Goal: Task Accomplishment & Management: Complete application form

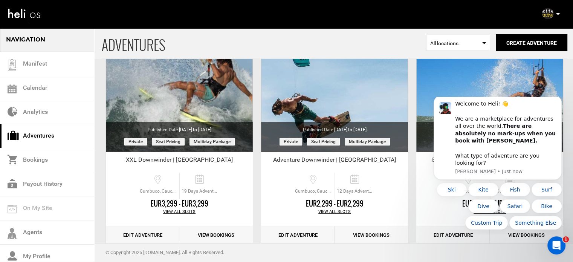
scroll to position [93, 0]
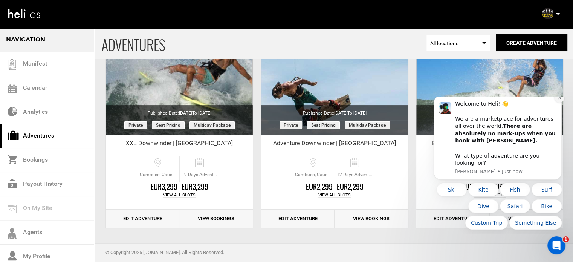
click at [560, 103] on button "Dismiss notification" at bounding box center [560, 98] width 10 height 10
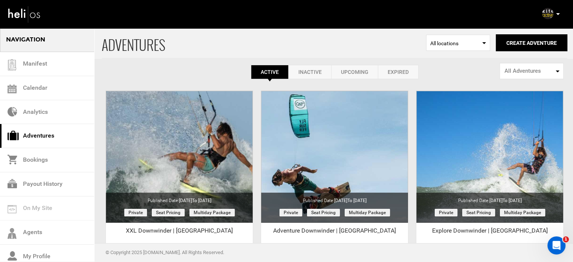
scroll to position [2, 0]
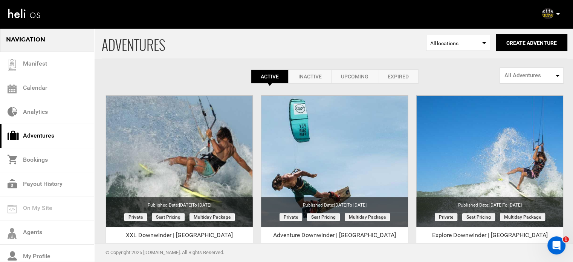
click at [387, 74] on link "Expired" at bounding box center [398, 76] width 41 height 14
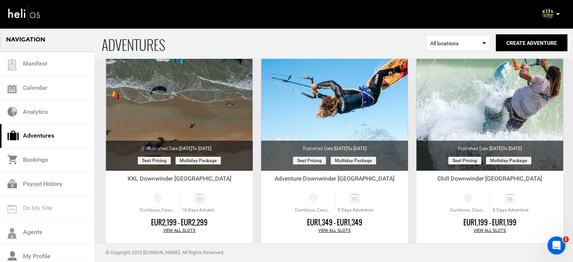
scroll to position [0, 0]
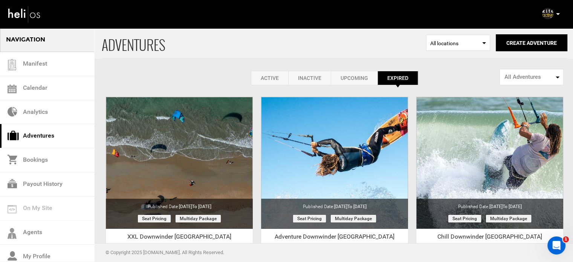
click at [260, 73] on link "Active" at bounding box center [269, 78] width 37 height 14
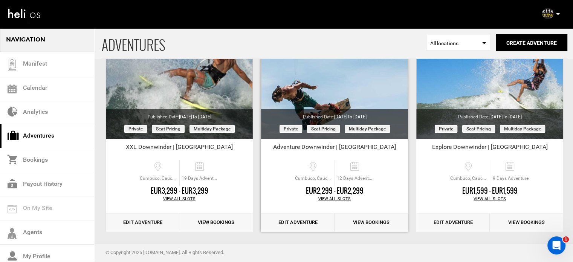
scroll to position [93, 0]
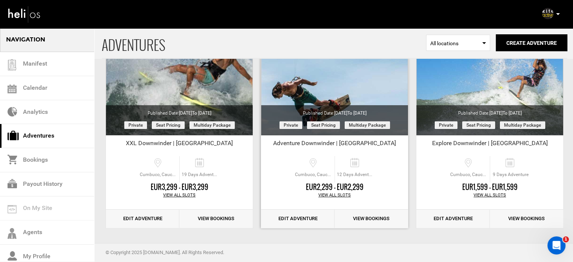
click at [315, 215] on link "Edit Adventure" at bounding box center [297, 219] width 73 height 18
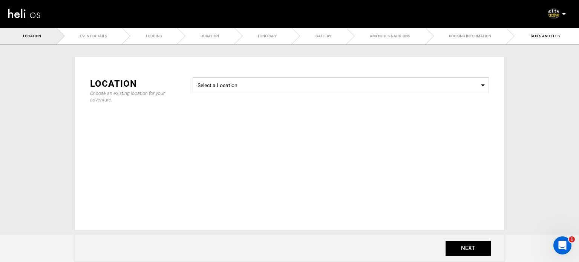
type input "Adventure Downwinder | [GEOGRAPHIC_DATA]"
checkbox input "true"
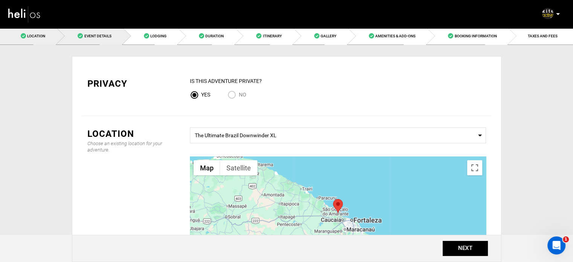
click at [98, 29] on link "Event Details" at bounding box center [90, 36] width 66 height 17
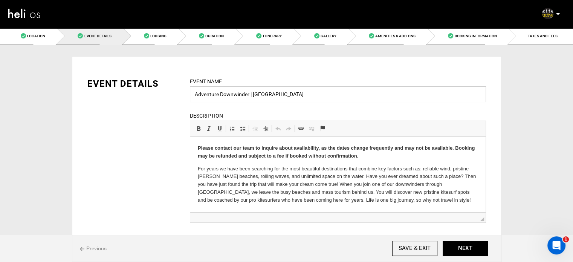
click at [229, 99] on input "Adventure Downwinder | [GEOGRAPHIC_DATA]" at bounding box center [338, 94] width 296 height 16
click at [193, 90] on input "Adventure | [GEOGRAPHIC_DATA]" at bounding box center [338, 94] width 296 height 16
paste input "Downwinder"
click at [274, 98] on input "Downwind Adventure | [GEOGRAPHIC_DATA]" at bounding box center [338, 94] width 296 height 16
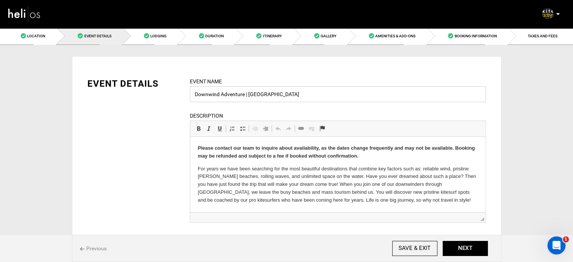
type input "Downwind Adventure | [GEOGRAPHIC_DATA]"
click at [280, 152] on p "Please contact our team to inquire about availability, as the dates change freq…" at bounding box center [337, 152] width 280 height 16
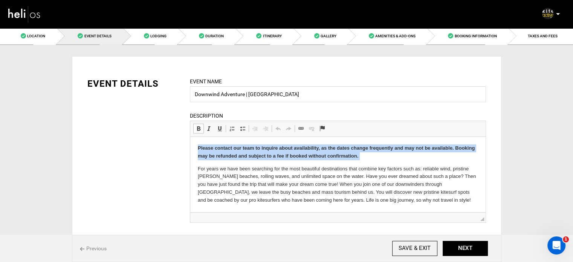
click at [280, 152] on p "Please contact our team to inquire about availability, as the dates change freq…" at bounding box center [337, 152] width 280 height 16
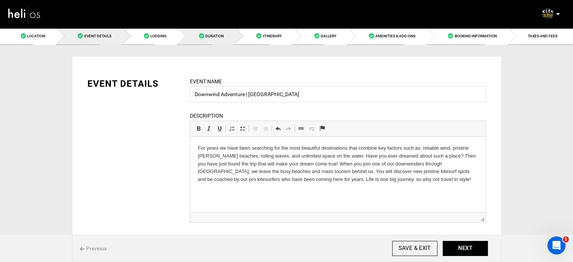
click at [230, 42] on link "Duration" at bounding box center [206, 36] width 57 height 17
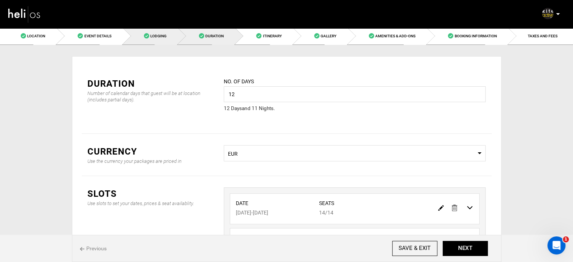
click at [163, 39] on link "Lodging" at bounding box center [150, 36] width 55 height 17
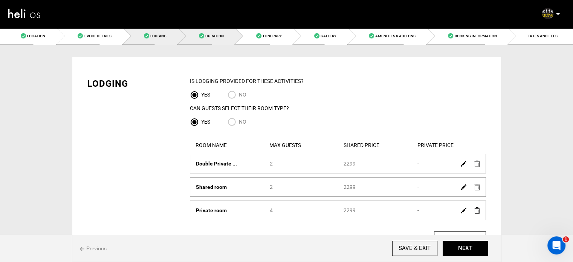
click at [220, 41] on link "Duration" at bounding box center [206, 36] width 57 height 17
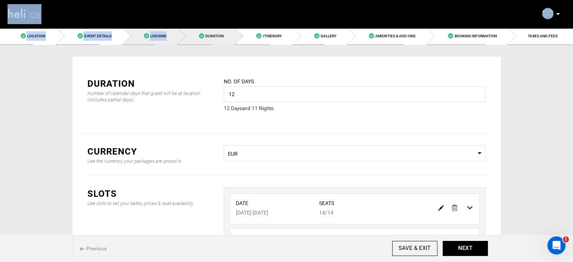
drag, startPoint x: 167, startPoint y: 28, endPoint x: 167, endPoint y: 38, distance: 10.6
click at [167, 38] on div "Manifest Calendar Analytics Adventures Bookings Payout History Agents My Profil…" at bounding box center [286, 214] width 573 height 429
click at [167, 38] on link "Lodging" at bounding box center [150, 36] width 55 height 17
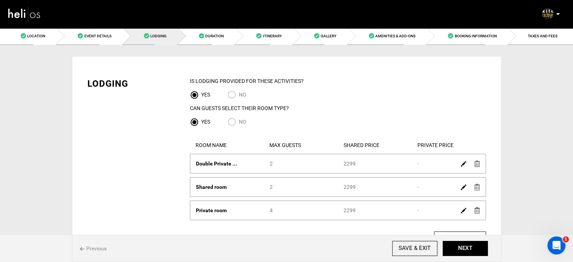
click at [161, 90] on div "Lodging IS Lodging Provided for These activities? YES NO Can Guests Select Thei…" at bounding box center [287, 167] width 410 height 203
click at [475, 252] on button "NEXT" at bounding box center [465, 248] width 45 height 15
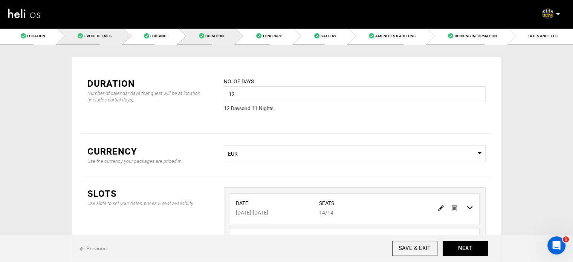
click at [102, 31] on link "Event Details" at bounding box center [90, 36] width 66 height 17
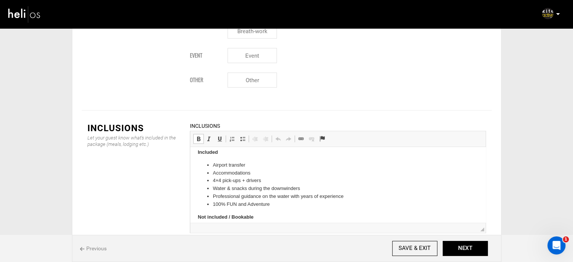
scroll to position [6, 0]
drag, startPoint x: 278, startPoint y: 205, endPoint x: 212, endPoint y: 164, distance: 78.4
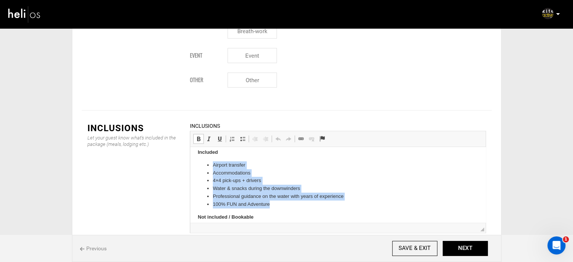
drag, startPoint x: 212, startPoint y: 164, endPoint x: 277, endPoint y: 207, distance: 78.8
click at [277, 207] on ul "Airport transfer Accommodations 4×4 pick-ups + drivers Water & snacks during th…" at bounding box center [337, 184] width 280 height 47
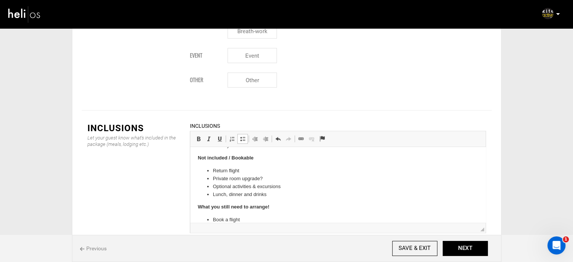
scroll to position [72, 0]
drag, startPoint x: 274, startPoint y: 193, endPoint x: 212, endPoint y: 166, distance: 67.7
click at [212, 166] on body "Included Airport transfer to Cumbuco Accommodation in top hotels 4×4 pick-ups +…" at bounding box center [337, 153] width 280 height 142
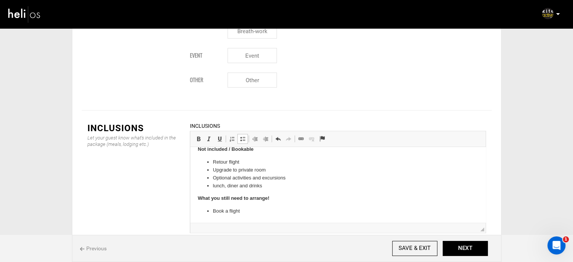
click at [225, 214] on li "Book a flight" at bounding box center [338, 211] width 250 height 8
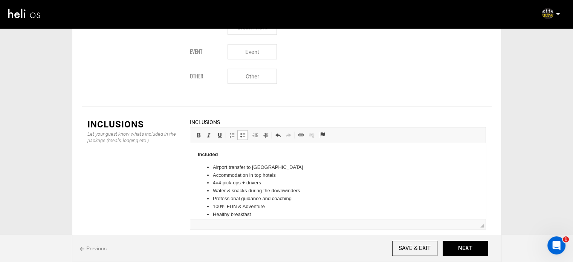
scroll to position [89, 0]
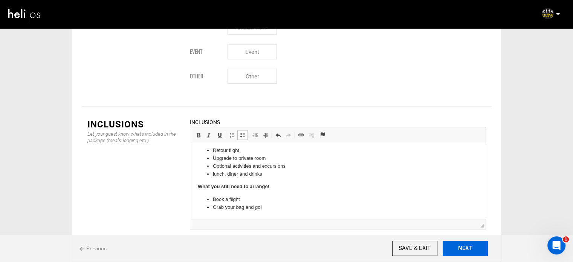
click at [464, 247] on button "NEXT" at bounding box center [465, 248] width 45 height 15
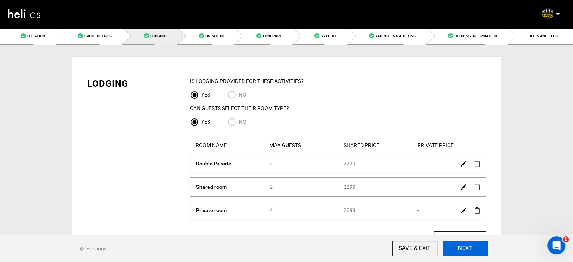
click at [464, 247] on button "NEXT" at bounding box center [465, 248] width 45 height 15
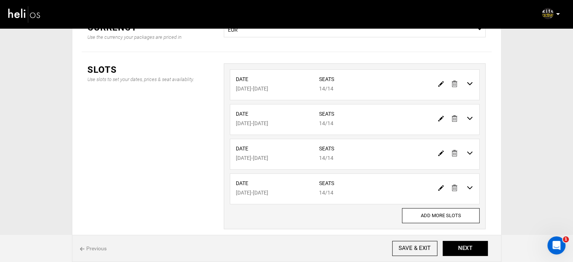
scroll to position [124, 0]
click at [454, 87] on link at bounding box center [455, 83] width 6 height 11
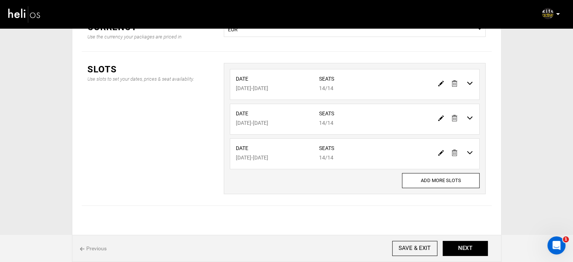
click at [454, 87] on link at bounding box center [455, 83] width 6 height 11
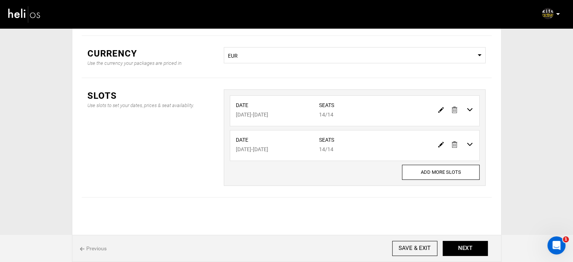
scroll to position [97, 0]
click at [454, 87] on div "Slots Use slots to set your dates, prices & seat availablity. Date [DATE] - [DA…" at bounding box center [287, 138] width 410 height 119
click at [455, 107] on link at bounding box center [455, 110] width 6 height 11
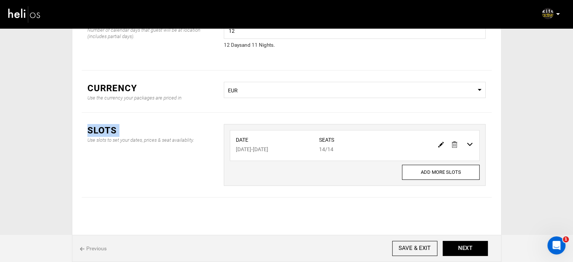
scroll to position [63, 0]
click at [455, 107] on div "Currency Use the currency your packages are priced in Select Currency EUR" at bounding box center [287, 92] width 410 height 42
click at [455, 142] on img at bounding box center [455, 145] width 6 height 6
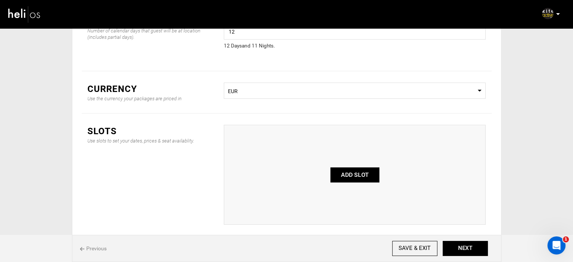
click at [365, 170] on button "ADD SLOT" at bounding box center [355, 174] width 49 height 15
type input "0"
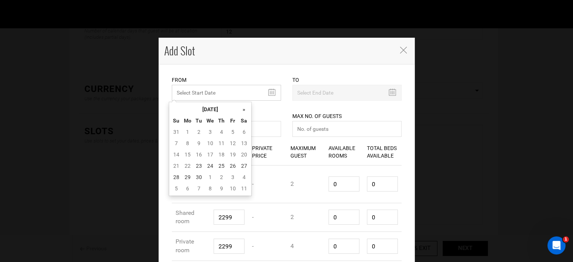
click at [213, 91] on input "MINIMUM NUMBER OF NIGHTS" at bounding box center [226, 93] width 109 height 16
click at [228, 107] on th "[DATE]" at bounding box center [210, 109] width 57 height 11
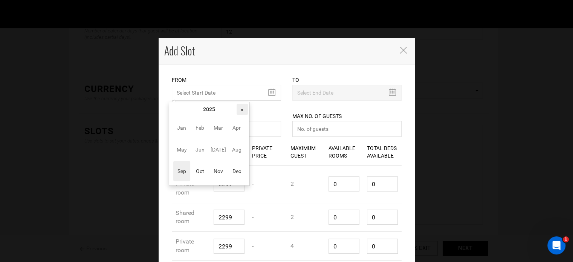
click at [241, 110] on th "»" at bounding box center [242, 109] width 11 height 11
click at [207, 170] on span "Oct" at bounding box center [199, 171] width 17 height 20
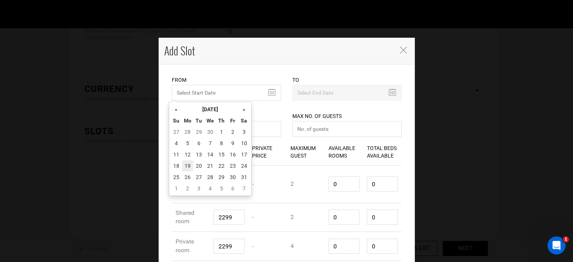
click at [184, 167] on td "19" at bounding box center [187, 165] width 11 height 11
type input "[DATE]"
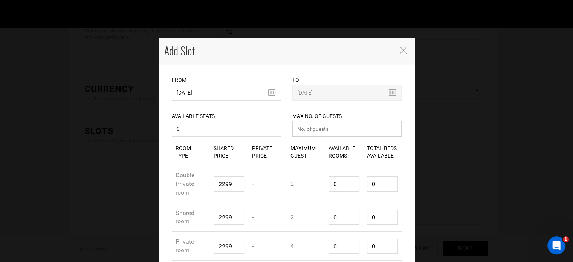
click at [316, 129] on input "number" at bounding box center [346, 129] width 109 height 16
type input "0"
click at [336, 183] on input "0" at bounding box center [344, 183] width 31 height 15
type input "1"
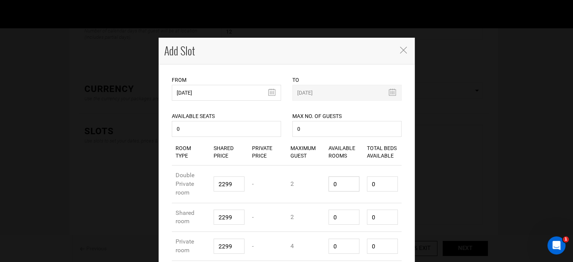
type input "2"
click at [336, 183] on input "1" at bounding box center [344, 183] width 31 height 15
type input "1"
click at [338, 217] on input "0" at bounding box center [344, 217] width 31 height 15
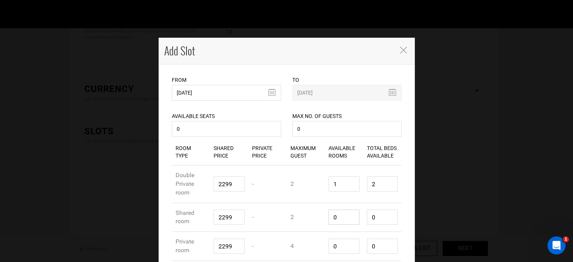
type input "1"
type input "2"
click at [338, 217] on input "1" at bounding box center [344, 217] width 31 height 15
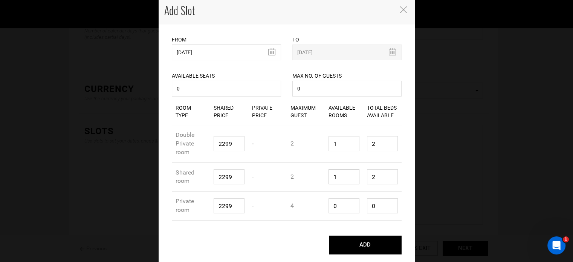
type input "1"
click at [338, 209] on input "0" at bounding box center [344, 205] width 31 height 15
type input "1"
type input "4"
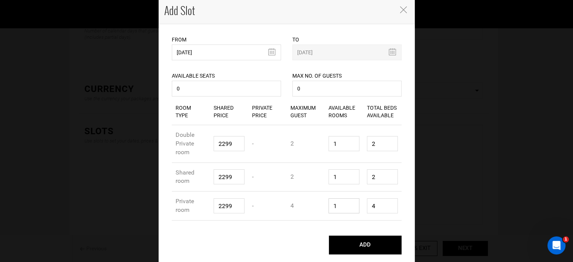
type input "1"
click at [377, 210] on input "4" at bounding box center [382, 205] width 31 height 15
type input "1"
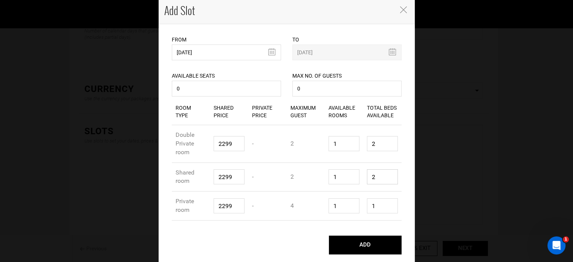
click at [381, 178] on input "2" at bounding box center [382, 176] width 31 height 15
type input "2"
type input "1"
click at [378, 145] on input "2" at bounding box center [382, 143] width 31 height 15
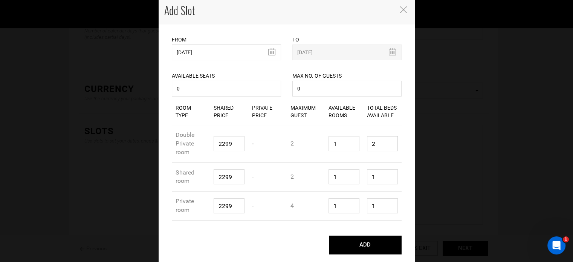
click at [378, 145] on input "2" at bounding box center [382, 143] width 31 height 15
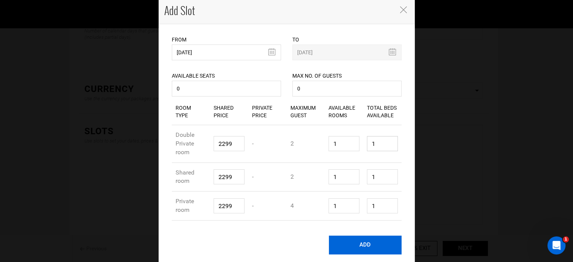
type input "1"
click at [369, 243] on button "ADD" at bounding box center [365, 245] width 73 height 19
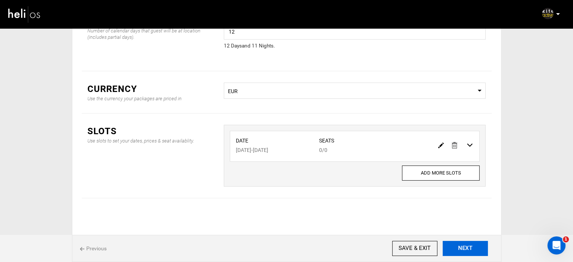
click at [449, 243] on button "NEXT" at bounding box center [465, 248] width 45 height 15
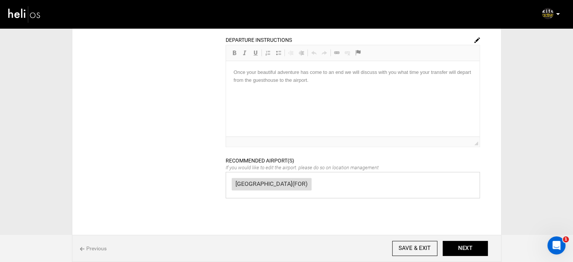
scroll to position [401, 0]
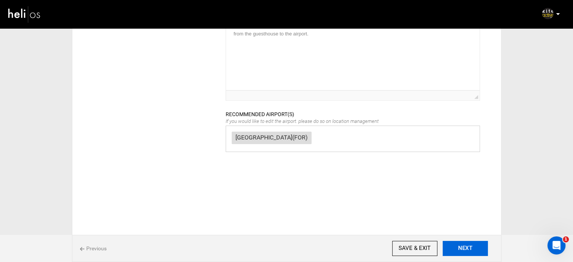
click at [462, 248] on button "NEXT" at bounding box center [465, 248] width 45 height 15
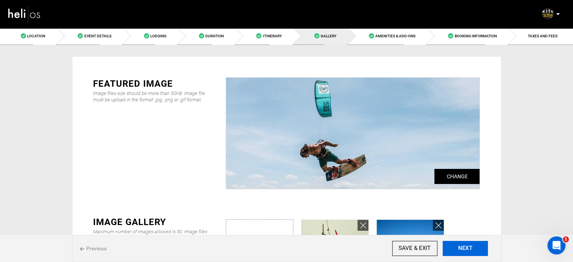
click at [462, 248] on button "NEXT" at bounding box center [465, 248] width 45 height 15
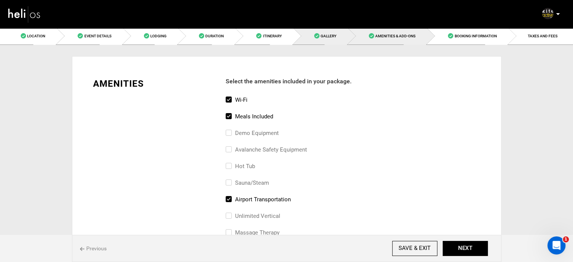
click at [345, 32] on link "Gallery" at bounding box center [321, 36] width 55 height 17
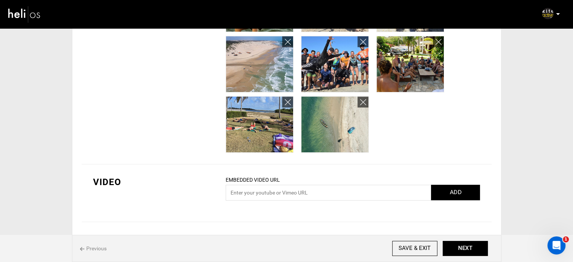
scroll to position [425, 0]
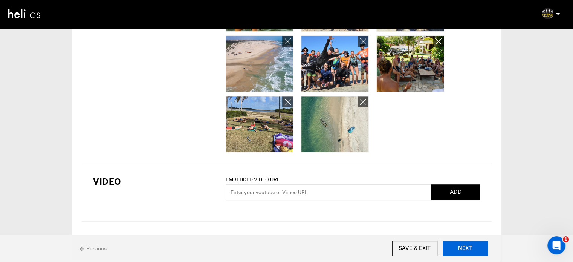
click at [452, 249] on button "NEXT" at bounding box center [465, 248] width 45 height 15
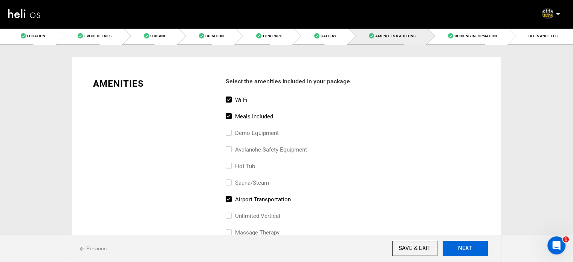
click at [452, 249] on button "NEXT" at bounding box center [465, 248] width 45 height 15
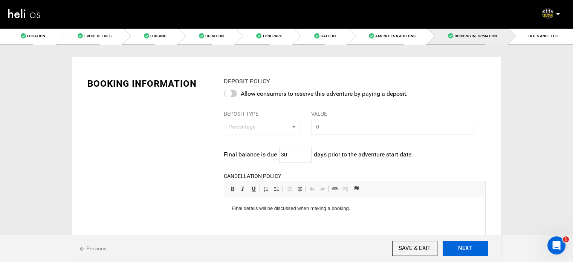
click at [452, 249] on button "NEXT" at bounding box center [465, 248] width 45 height 15
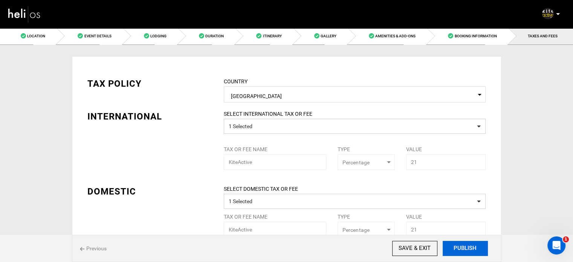
click at [452, 249] on button "PUBLISH" at bounding box center [465, 248] width 45 height 15
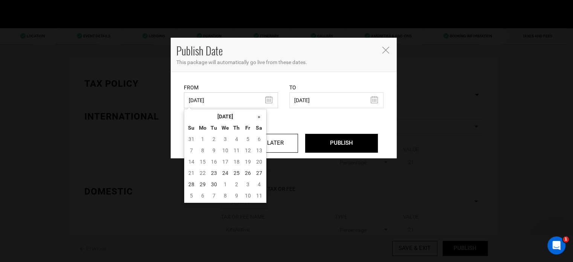
click at [256, 94] on input "[DATE]" at bounding box center [231, 100] width 94 height 16
click at [216, 174] on td "23" at bounding box center [213, 172] width 11 height 11
type input "[DATE]"
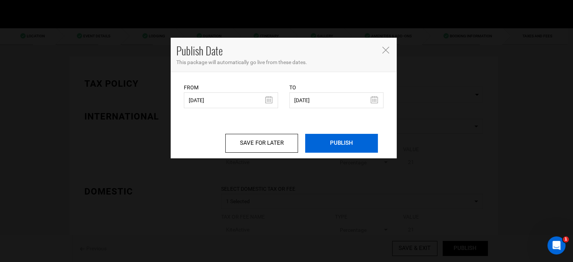
click at [326, 142] on input "PUBLISH" at bounding box center [341, 143] width 73 height 19
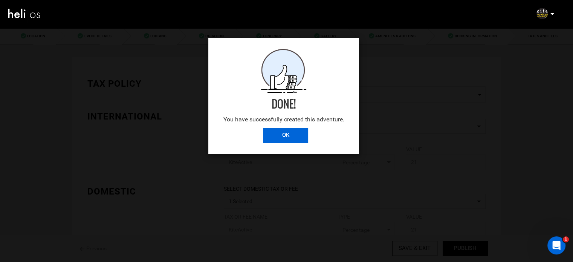
click at [277, 141] on input "OK" at bounding box center [285, 135] width 45 height 15
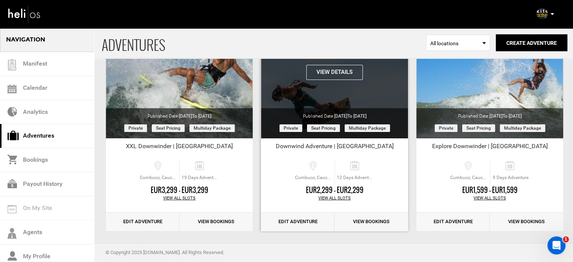
scroll to position [89, 0]
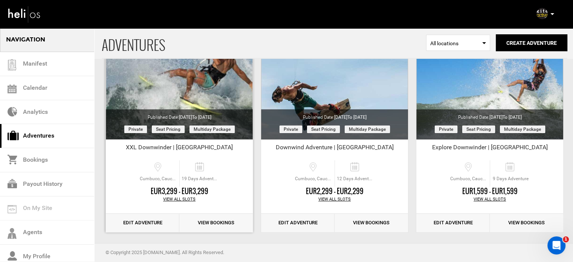
click at [141, 224] on link "Edit Adventure" at bounding box center [142, 223] width 73 height 18
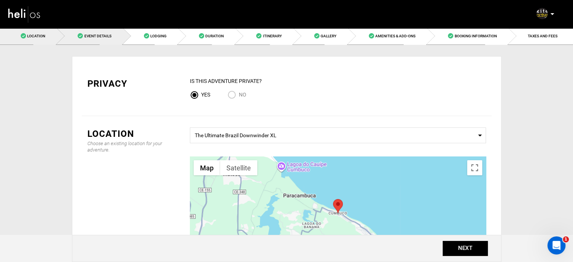
click at [110, 38] on span "Event Details" at bounding box center [97, 36] width 27 height 4
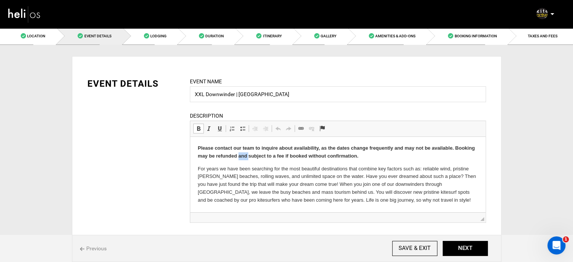
click at [238, 156] on strong "Please contact our team to inquire about availability, as the dates change freq…" at bounding box center [335, 152] width 277 height 14
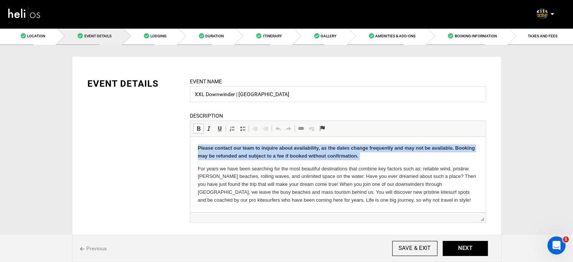
click at [238, 156] on strong "Please contact our team to inquire about availability, as the dates change freq…" at bounding box center [335, 152] width 277 height 14
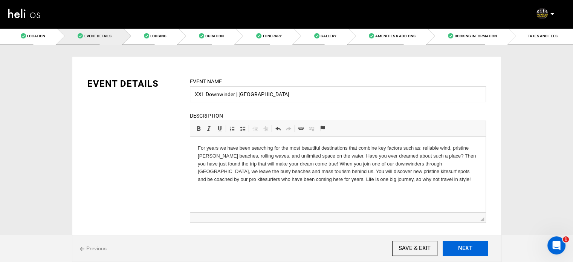
click at [450, 247] on button "NEXT" at bounding box center [465, 248] width 45 height 15
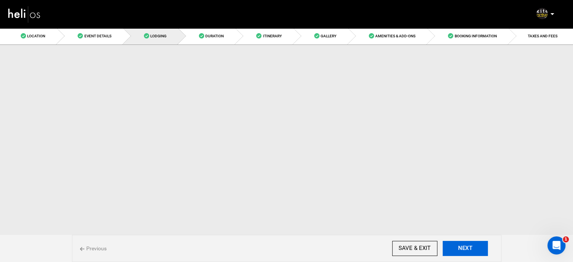
click at [450, 247] on button "NEXT" at bounding box center [465, 248] width 45 height 15
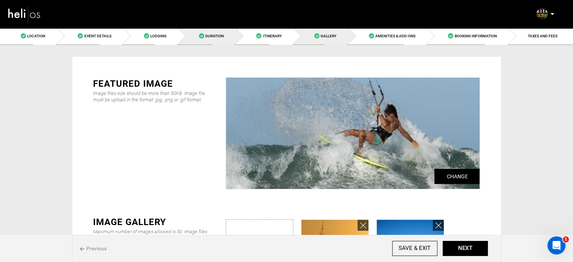
click at [221, 36] on span "Duration" at bounding box center [214, 36] width 18 height 4
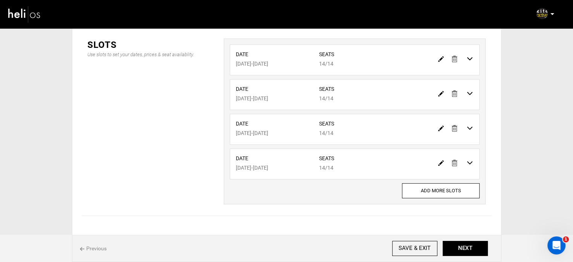
scroll to position [149, 0]
click at [454, 161] on img at bounding box center [455, 162] width 6 height 6
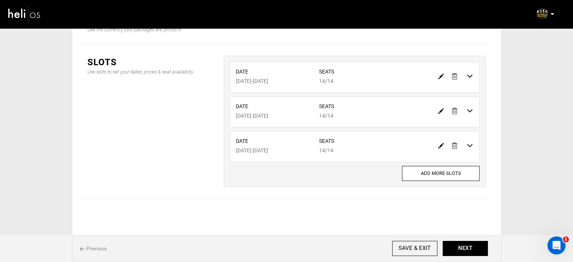
click at [454, 161] on div "Date [DATE] - [DATE] Seats 14/14" at bounding box center [354, 148] width 261 height 35
click at [453, 147] on img at bounding box center [455, 145] width 6 height 6
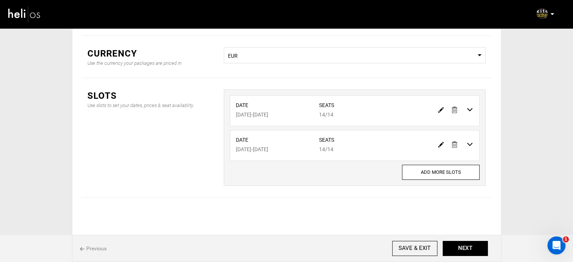
scroll to position [97, 0]
click at [456, 106] on link at bounding box center [455, 110] width 6 height 11
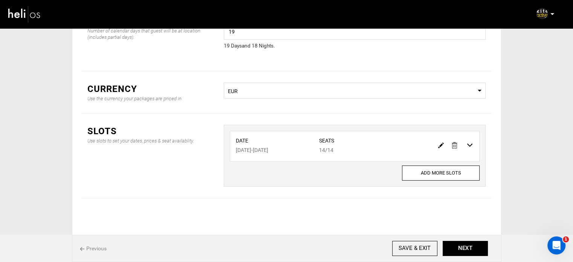
click at [439, 143] on img at bounding box center [441, 145] width 6 height 6
type input "[DATE]"
type input "14"
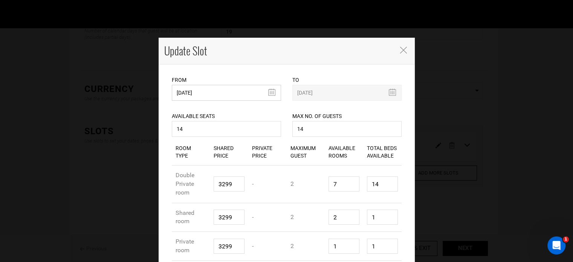
click at [197, 88] on input "[DATE]" at bounding box center [226, 93] width 109 height 16
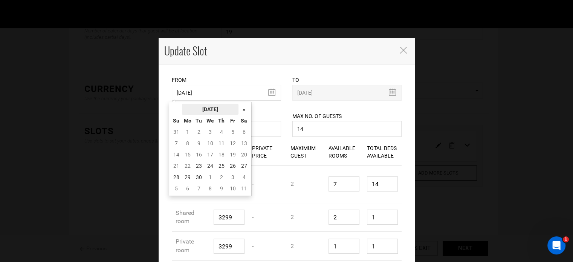
click at [205, 104] on th "[DATE]" at bounding box center [210, 109] width 57 height 11
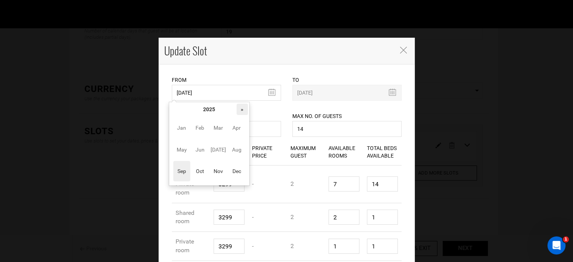
click at [246, 107] on th "»" at bounding box center [242, 109] width 11 height 11
click at [217, 174] on span "Nov" at bounding box center [218, 171] width 17 height 20
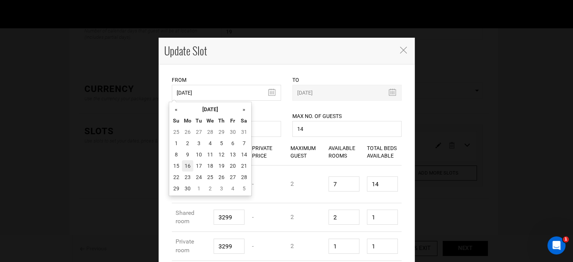
click at [189, 163] on td "16" at bounding box center [187, 165] width 11 height 11
type input "[DATE]"
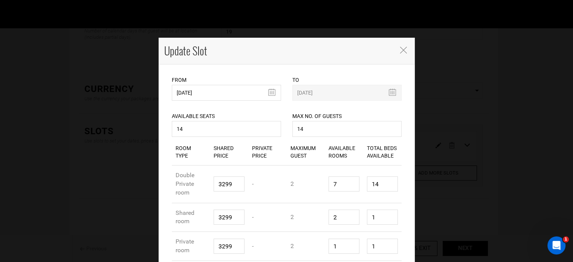
scroll to position [40, 0]
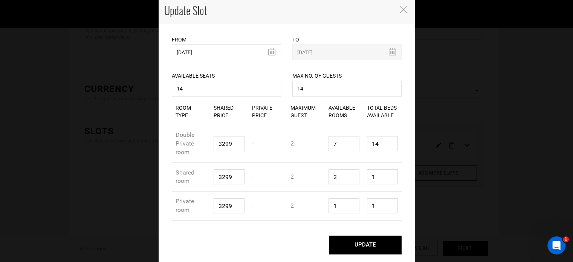
click at [366, 245] on button "UPDATE" at bounding box center [365, 245] width 73 height 19
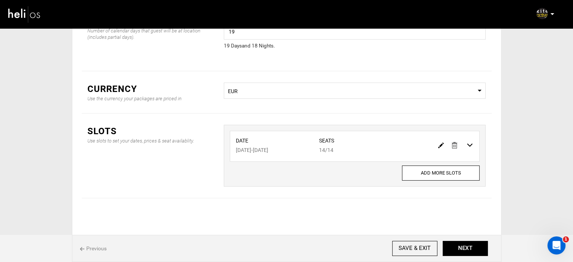
click at [441, 146] on img at bounding box center [441, 145] width 6 height 6
type input "[DATE]"
type input "14"
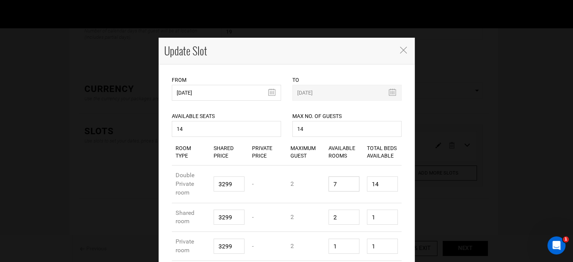
click at [343, 187] on input "7" at bounding box center [344, 183] width 31 height 15
type input "1"
type input "2"
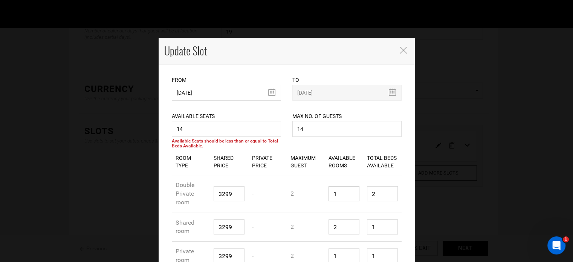
type input "1"
click at [379, 194] on input "2" at bounding box center [382, 193] width 31 height 15
click at [379, 194] on input "1" at bounding box center [382, 193] width 31 height 15
type input "1"
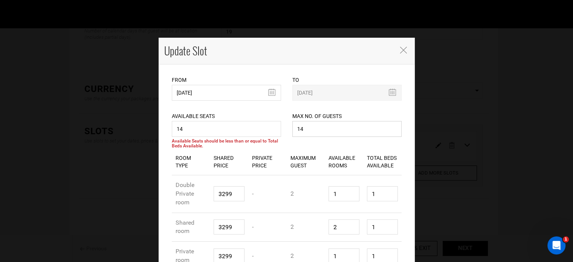
click at [313, 127] on input "14" at bounding box center [346, 129] width 109 height 16
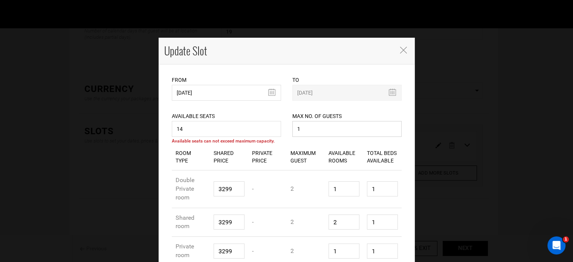
type input "1"
click at [240, 126] on input "14" at bounding box center [226, 129] width 109 height 16
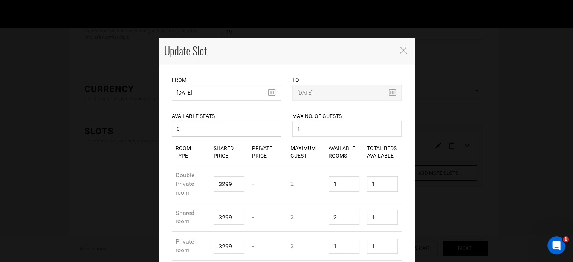
type input "0"
click at [300, 126] on input "1" at bounding box center [346, 129] width 109 height 16
type input "0"
click at [343, 214] on input "2" at bounding box center [344, 217] width 31 height 15
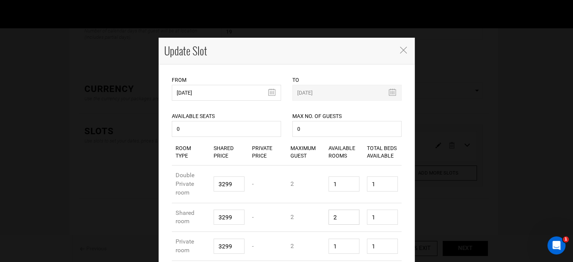
click at [343, 214] on input "2" at bounding box center [344, 217] width 31 height 15
type input "1"
type input "2"
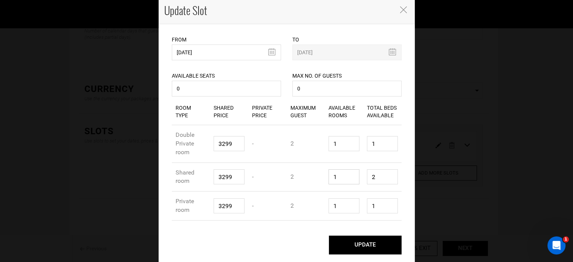
type input "1"
click at [376, 174] on input "2" at bounding box center [382, 176] width 31 height 15
click at [376, 174] on input "1" at bounding box center [382, 176] width 31 height 15
type input "1"
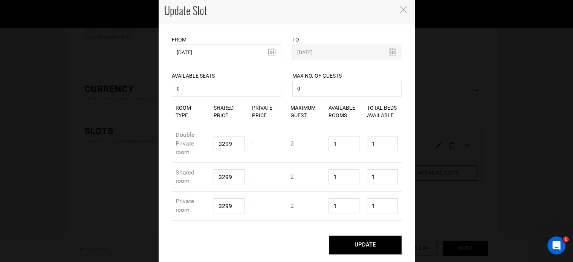
click at [376, 236] on button "UPDATE" at bounding box center [365, 245] width 73 height 19
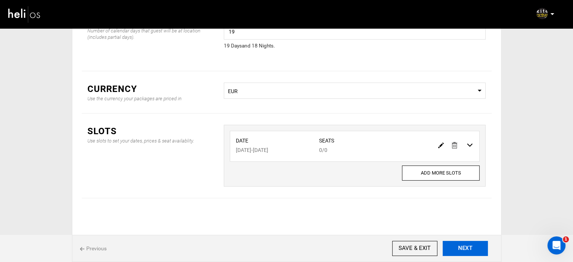
click at [470, 248] on button "NEXT" at bounding box center [465, 248] width 45 height 15
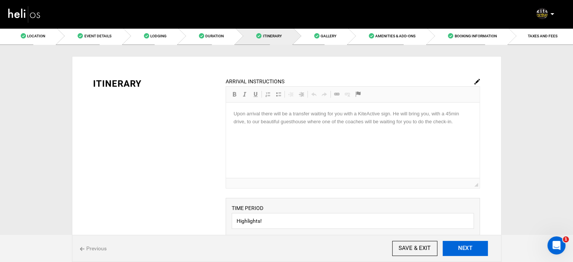
click at [470, 248] on button "NEXT" at bounding box center [465, 248] width 45 height 15
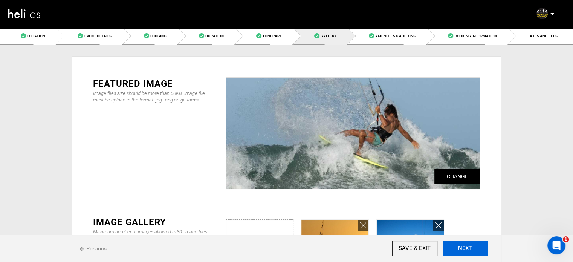
click at [470, 248] on button "NEXT" at bounding box center [465, 248] width 45 height 15
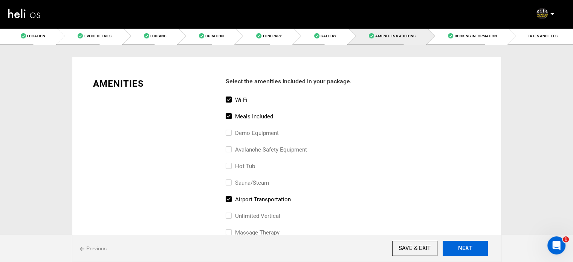
click at [470, 248] on button "NEXT" at bounding box center [465, 248] width 45 height 15
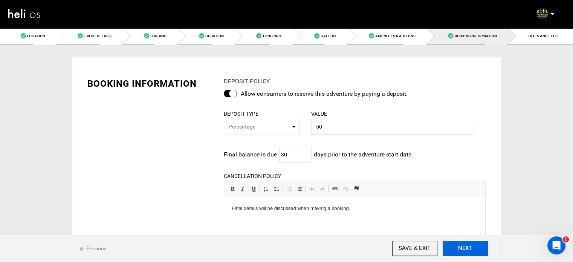
click at [470, 248] on button "NEXT" at bounding box center [465, 248] width 45 height 15
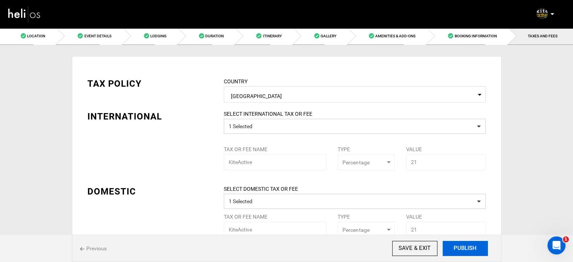
click at [470, 248] on button "PUBLISH" at bounding box center [465, 248] width 45 height 15
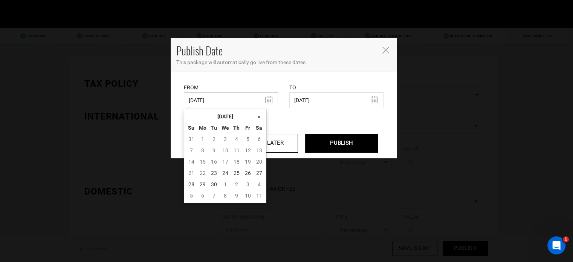
click at [222, 100] on input "[DATE]" at bounding box center [231, 100] width 94 height 16
click at [218, 171] on td "23" at bounding box center [213, 172] width 11 height 11
type input "[DATE]"
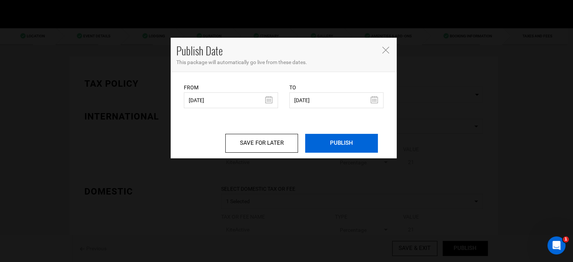
click at [356, 145] on input "PUBLISH" at bounding box center [341, 143] width 73 height 19
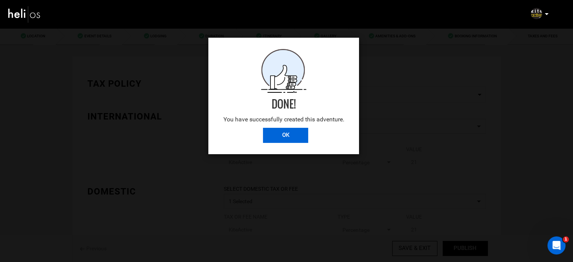
click at [285, 137] on input "OK" at bounding box center [285, 135] width 45 height 15
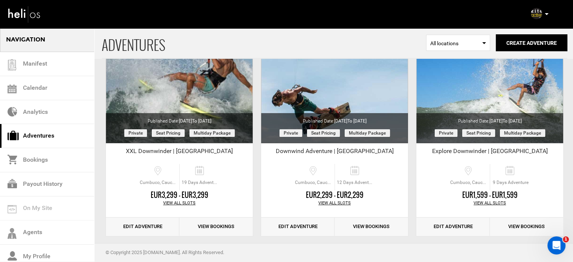
scroll to position [93, 0]
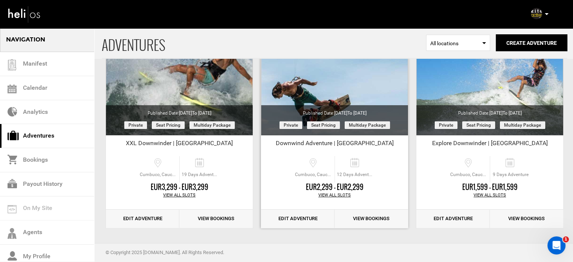
click at [292, 216] on link "Edit Adventure" at bounding box center [297, 219] width 73 height 18
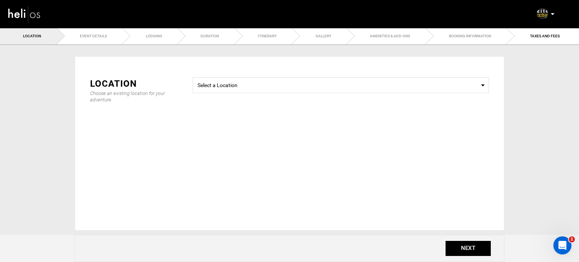
type input "Downwind Adventure | [GEOGRAPHIC_DATA]"
checkbox input "true"
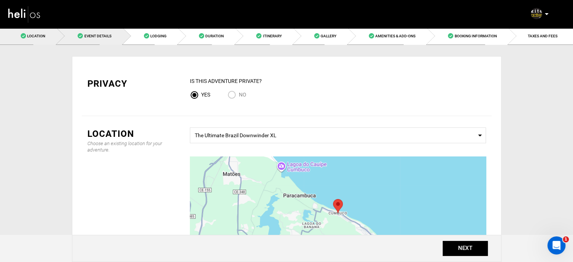
click at [104, 41] on link "Event Details" at bounding box center [90, 36] width 66 height 17
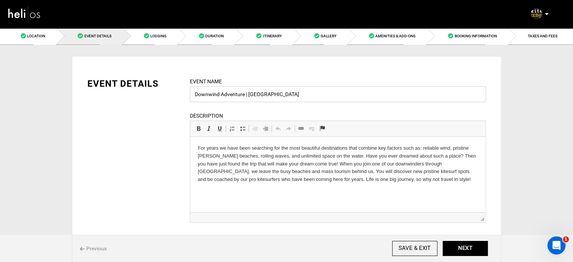
click at [229, 95] on input "Downwind Adventure | [GEOGRAPHIC_DATA]" at bounding box center [338, 94] width 296 height 16
click at [193, 95] on input "Downwind Adventure | [GEOGRAPHIC_DATA]" at bounding box center [338, 94] width 296 height 16
paste input "Adventure"
click at [256, 95] on input "Adventure Downwind Adventure | [GEOGRAPHIC_DATA]" at bounding box center [338, 94] width 296 height 16
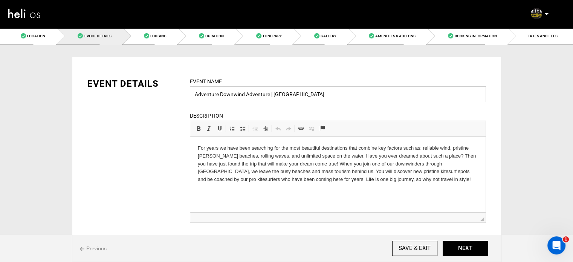
click at [256, 95] on input "Adventure Downwind Adventure | [GEOGRAPHIC_DATA]" at bounding box center [338, 94] width 296 height 16
click at [273, 94] on input "Adventure Downwinder | [GEOGRAPHIC_DATA]" at bounding box center [338, 94] width 296 height 16
type input "Adventure Downwinder | [GEOGRAPHIC_DATA]"
click at [209, 41] on link "Duration" at bounding box center [206, 36] width 57 height 17
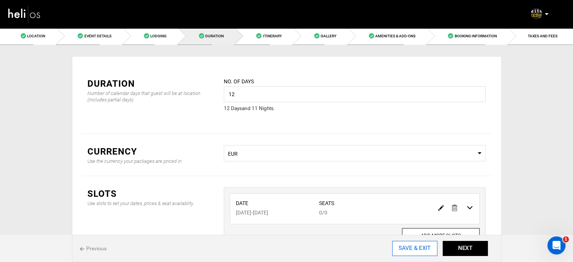
click at [420, 251] on input "SAVE & EXIT" at bounding box center [414, 248] width 45 height 15
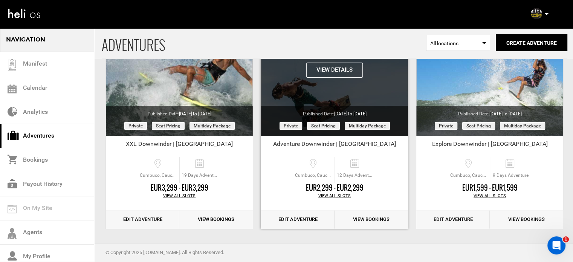
scroll to position [93, 0]
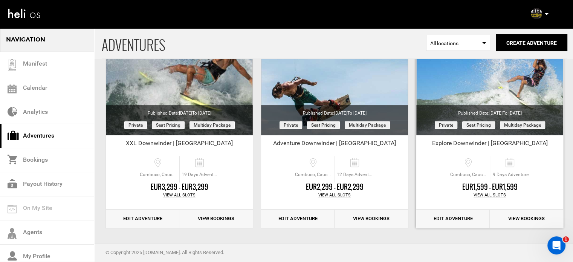
click at [458, 217] on link "Edit Adventure" at bounding box center [452, 219] width 73 height 18
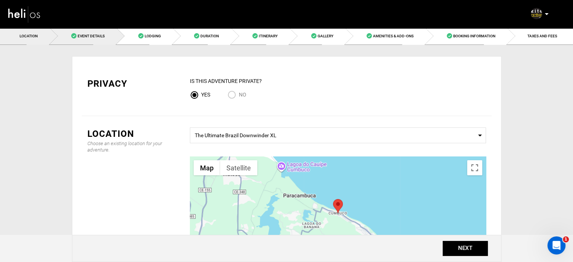
click at [83, 36] on span "Event Details" at bounding box center [91, 36] width 27 height 4
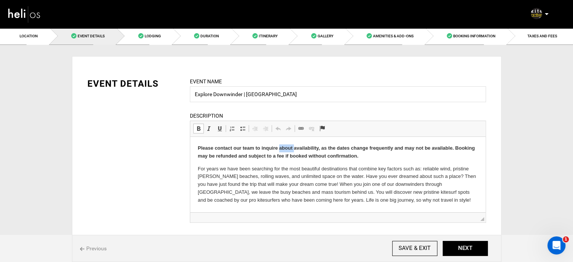
click at [282, 141] on html "Please contact our team to inquire about availability, as the dates change freq…" at bounding box center [337, 174] width 295 height 75
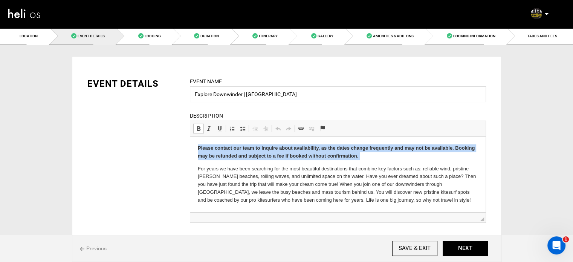
click at [282, 141] on html "Please contact our team to inquire about availability, as the dates change freq…" at bounding box center [337, 174] width 295 height 75
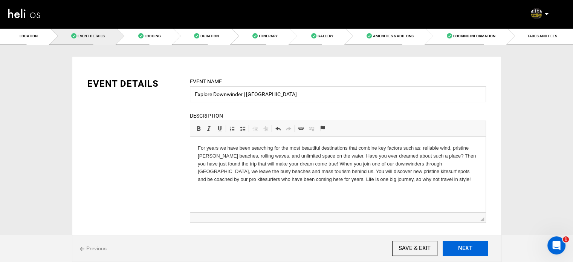
click at [456, 250] on button "NEXT" at bounding box center [465, 248] width 45 height 15
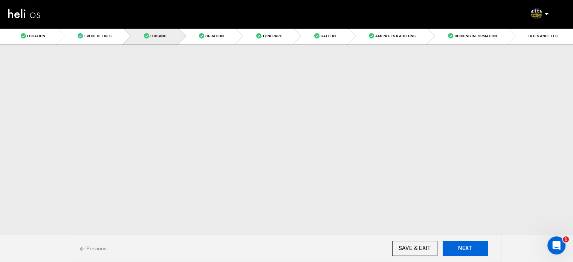
click at [456, 250] on button "NEXT" at bounding box center [465, 248] width 45 height 15
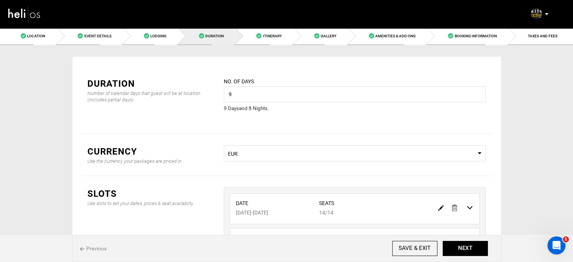
click at [454, 209] on img at bounding box center [455, 208] width 6 height 6
click at [350, 230] on button "ADD SLOT" at bounding box center [355, 237] width 49 height 15
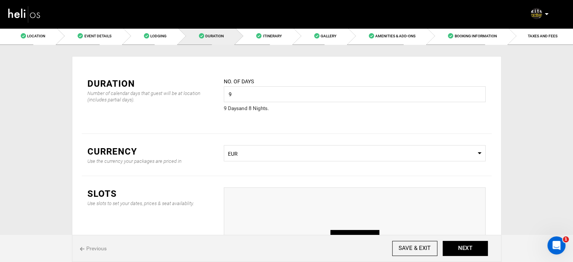
type input "0"
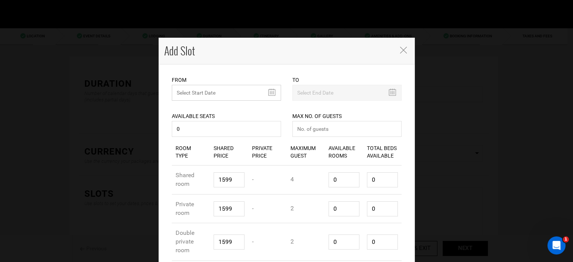
click at [243, 100] on input "text" at bounding box center [226, 93] width 109 height 16
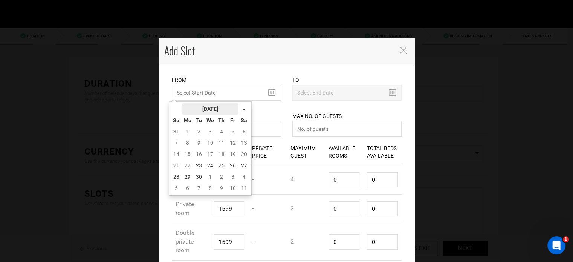
click at [231, 110] on th "[DATE]" at bounding box center [210, 108] width 57 height 11
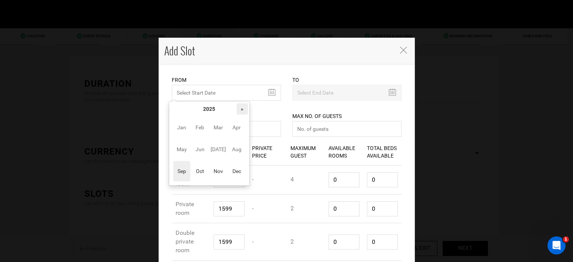
click at [239, 111] on th "»" at bounding box center [242, 108] width 11 height 11
click at [211, 166] on span "Nov" at bounding box center [218, 171] width 17 height 20
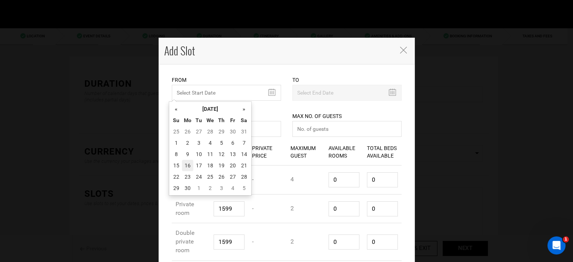
click at [188, 164] on td "16" at bounding box center [187, 165] width 11 height 11
type input "[DATE]"
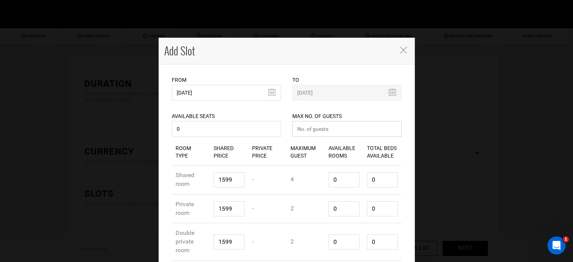
click at [303, 130] on input "number" at bounding box center [346, 129] width 109 height 16
type input "0"
click at [339, 180] on input "0" at bounding box center [344, 179] width 31 height 15
type input "1"
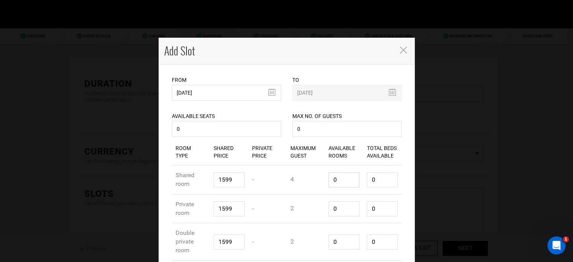
type input "4"
type input "1"
type input "01"
type input "2"
click at [340, 207] on input "01" at bounding box center [344, 208] width 31 height 15
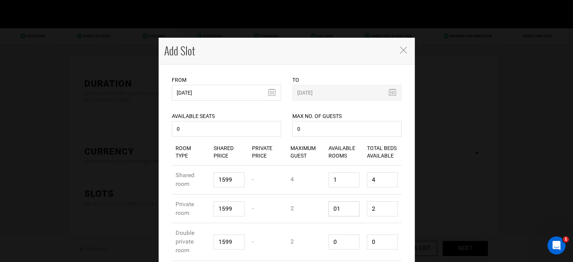
type input "01"
click at [341, 243] on input "0" at bounding box center [344, 241] width 31 height 15
type input "1"
type input "2"
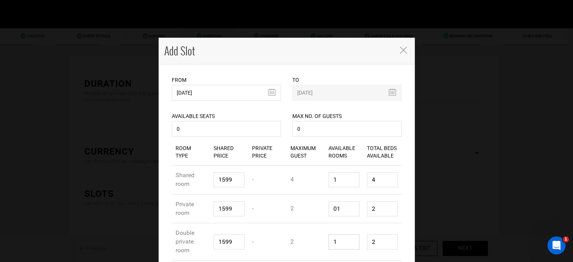
type input "1"
click at [335, 210] on input "01" at bounding box center [344, 208] width 31 height 15
type input "1"
click at [378, 209] on input "2" at bounding box center [382, 208] width 31 height 15
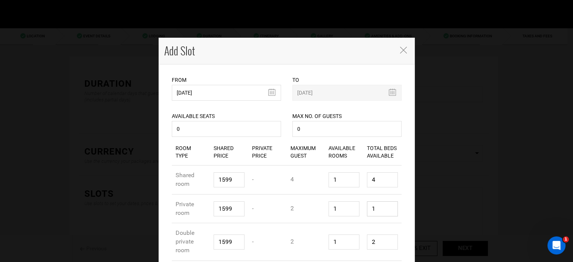
click at [378, 209] on input "1" at bounding box center [382, 208] width 31 height 15
type input "1"
click at [376, 181] on input "4" at bounding box center [382, 179] width 31 height 15
click at [376, 181] on input "1" at bounding box center [382, 179] width 31 height 15
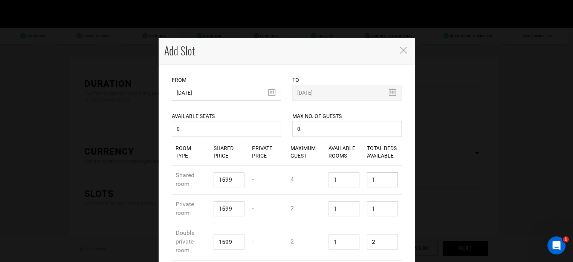
scroll to position [40, 0]
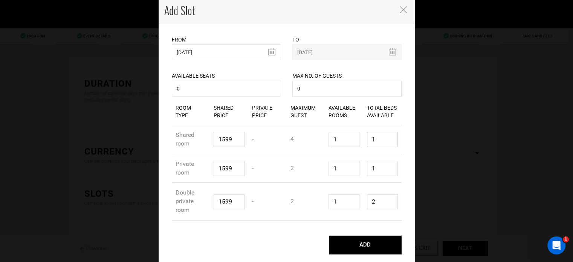
type input "1"
click at [376, 202] on input "2" at bounding box center [382, 201] width 31 height 15
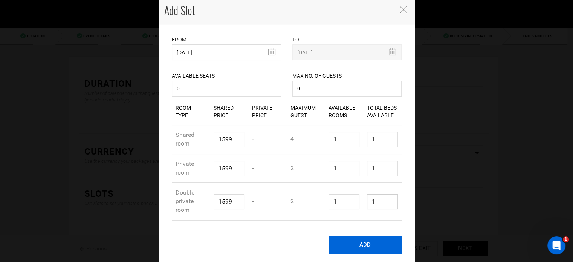
type input "1"
click at [371, 245] on button "ADD" at bounding box center [365, 245] width 73 height 19
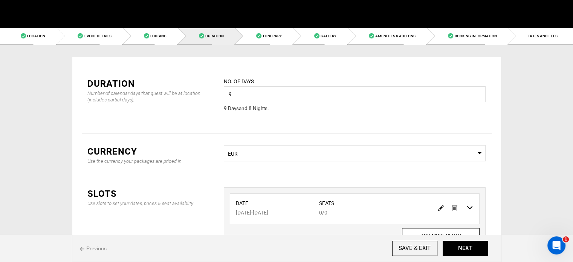
scroll to position [0, 0]
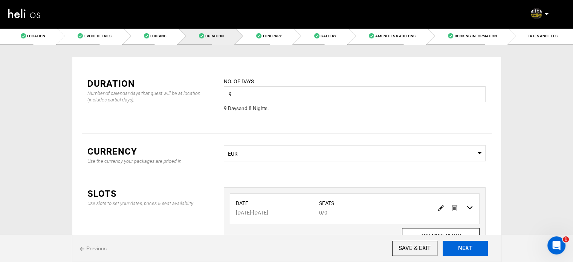
click at [465, 248] on button "NEXT" at bounding box center [465, 248] width 45 height 15
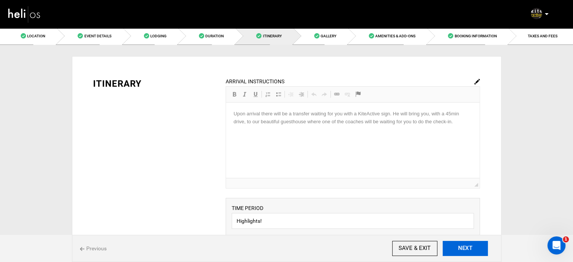
click at [465, 248] on button "NEXT" at bounding box center [465, 248] width 45 height 15
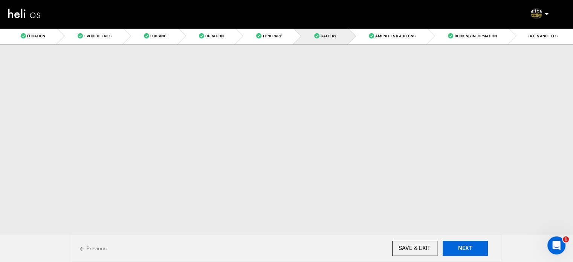
click at [465, 248] on button "NEXT" at bounding box center [465, 248] width 45 height 15
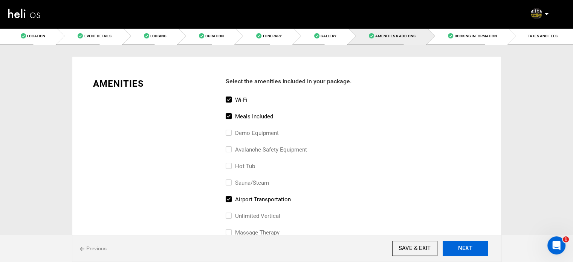
click at [465, 248] on button "NEXT" at bounding box center [465, 248] width 45 height 15
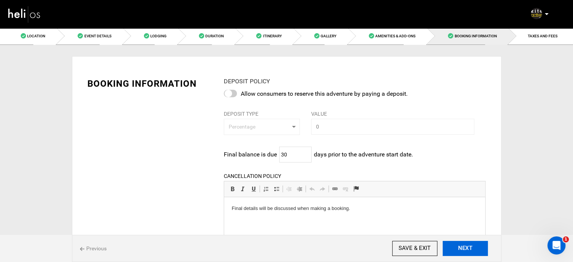
click at [465, 248] on button "NEXT" at bounding box center [465, 248] width 45 height 15
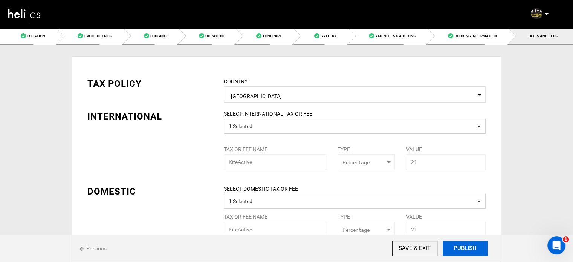
click at [465, 248] on button "PUBLISH" at bounding box center [465, 248] width 45 height 15
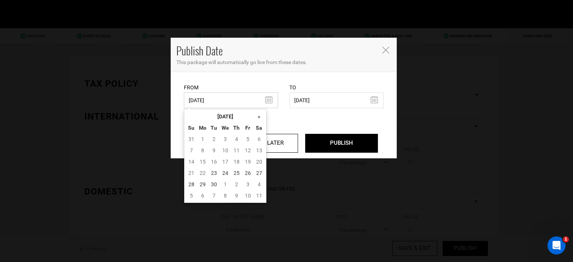
click at [253, 98] on input "[DATE]" at bounding box center [231, 100] width 94 height 16
click at [210, 174] on td "23" at bounding box center [213, 172] width 11 height 11
type input "[DATE]"
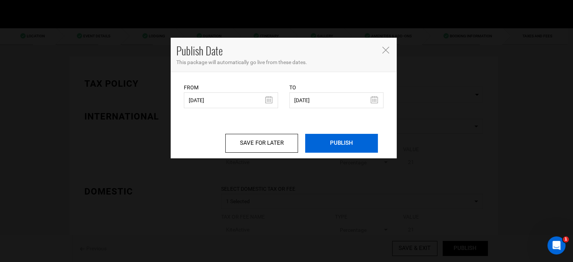
click at [329, 143] on input "PUBLISH" at bounding box center [341, 143] width 73 height 19
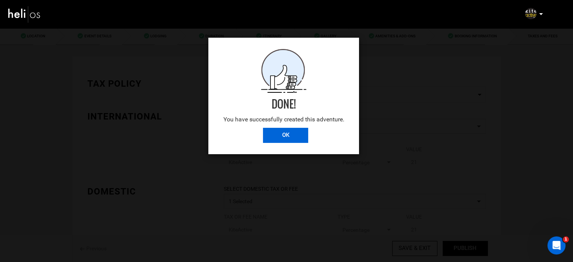
click at [292, 132] on input "OK" at bounding box center [285, 135] width 45 height 15
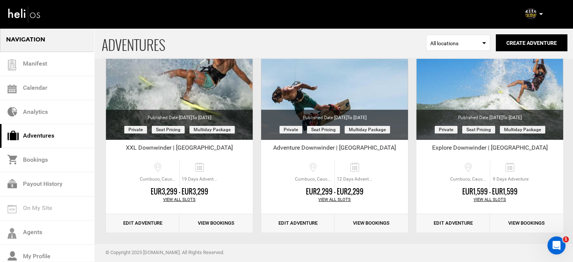
scroll to position [93, 0]
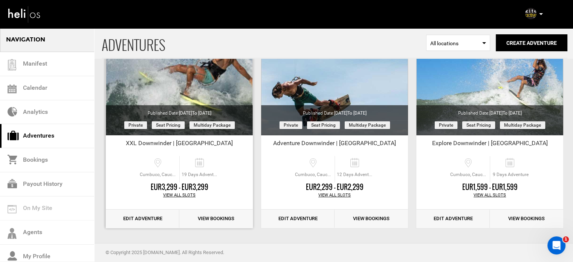
click at [158, 217] on link "Edit Adventure" at bounding box center [142, 219] width 73 height 18
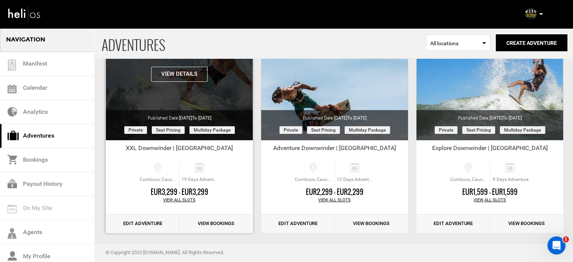
scroll to position [93, 0]
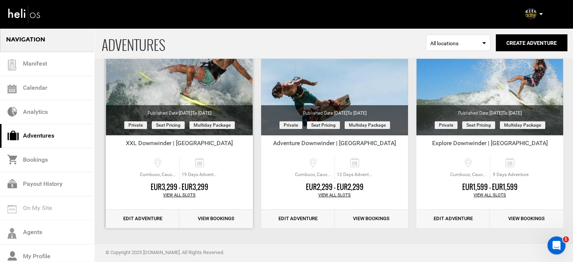
click at [139, 219] on link "Edit Adventure" at bounding box center [142, 219] width 73 height 18
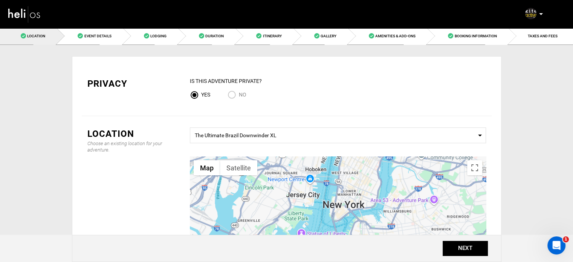
click at [238, 92] on input "No" at bounding box center [233, 95] width 11 height 10
radio input "true"
radio input "false"
click at [459, 247] on button "NEXT" at bounding box center [465, 248] width 45 height 15
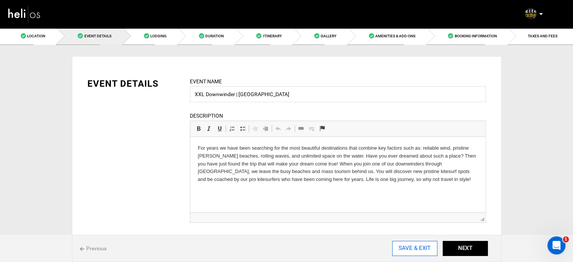
click at [427, 248] on input "SAVE & EXIT" at bounding box center [414, 248] width 45 height 15
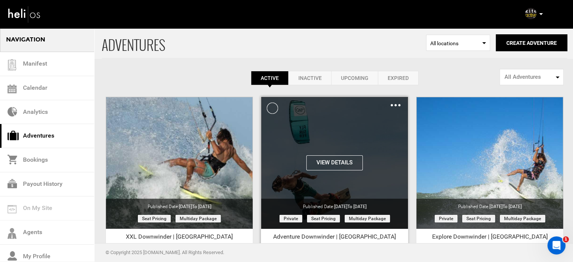
scroll to position [93, 0]
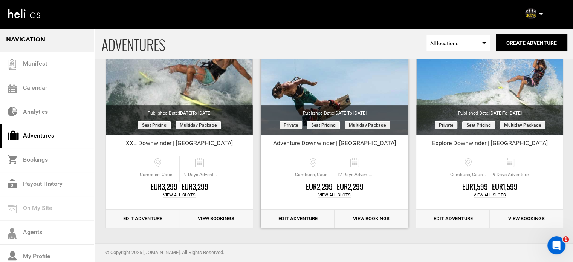
click at [301, 218] on link "Edit Adventure" at bounding box center [297, 219] width 73 height 18
click at [312, 221] on link "Edit Adventure" at bounding box center [297, 219] width 73 height 18
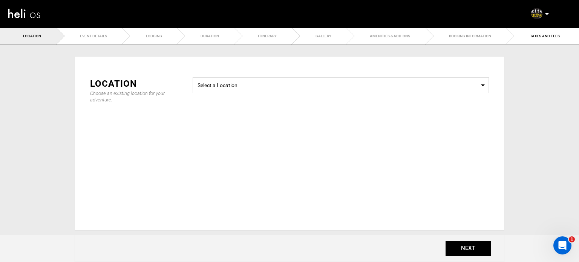
type input "Adventure Downwinder | [GEOGRAPHIC_DATA]"
checkbox input "true"
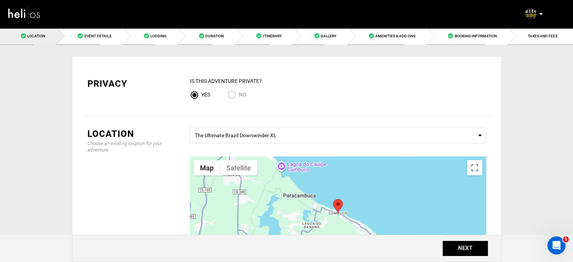
click at [233, 96] on input "No" at bounding box center [233, 95] width 11 height 10
radio input "true"
radio input "false"
click at [463, 253] on button "NEXT" at bounding box center [465, 248] width 45 height 15
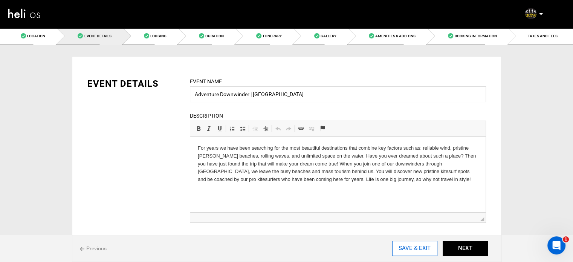
click at [401, 243] on input "SAVE & EXIT" at bounding box center [414, 248] width 45 height 15
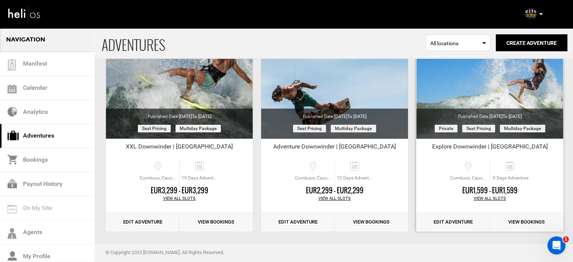
click at [443, 224] on link "Edit Adventure" at bounding box center [452, 222] width 73 height 18
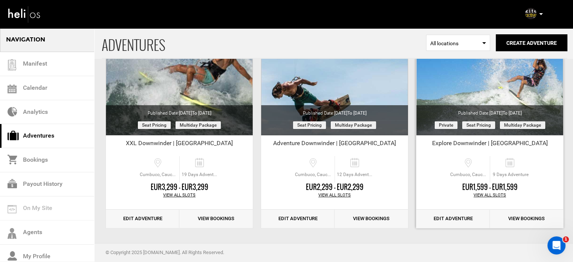
click at [463, 217] on link "Edit Adventure" at bounding box center [452, 219] width 73 height 18
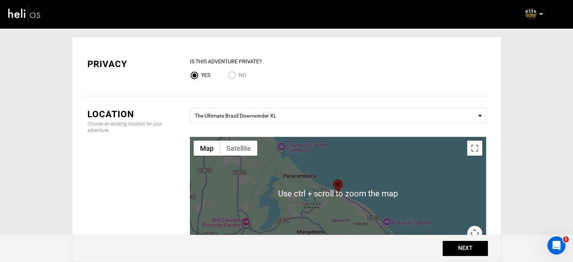
click at [231, 72] on input "No" at bounding box center [233, 76] width 11 height 10
radio input "true"
radio input "false"
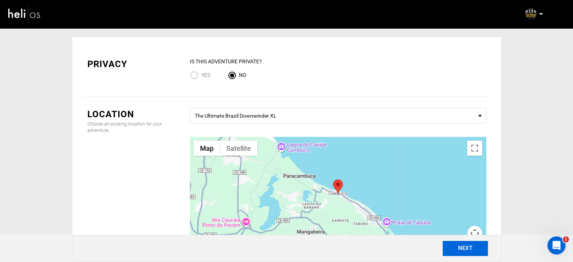
click at [461, 245] on button "NEXT" at bounding box center [465, 248] width 45 height 15
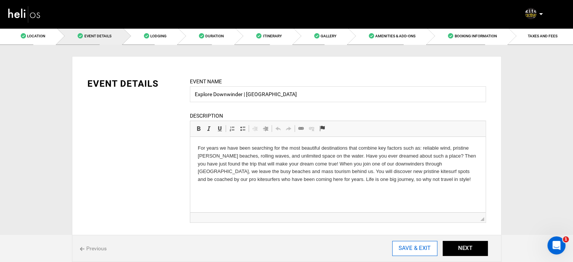
click at [433, 247] on input "SAVE & EXIT" at bounding box center [414, 248] width 45 height 15
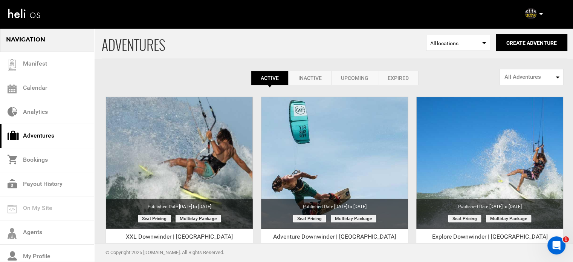
click at [542, 14] on icon at bounding box center [541, 14] width 4 height 2
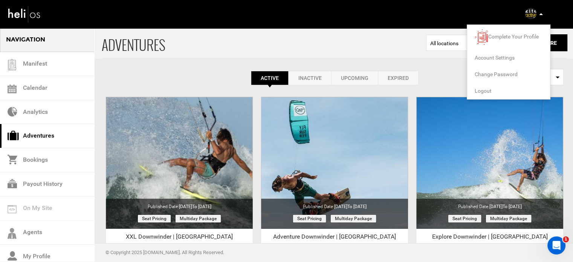
click at [479, 88] on span "Logout" at bounding box center [483, 91] width 17 height 6
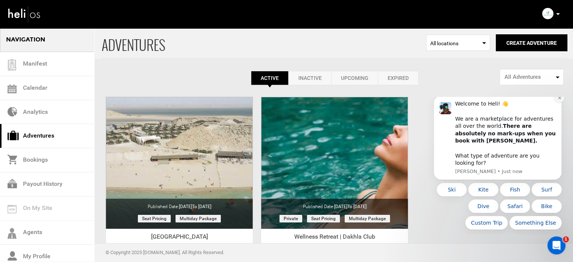
click at [560, 100] on icon "Dismiss notification" at bounding box center [560, 98] width 4 height 4
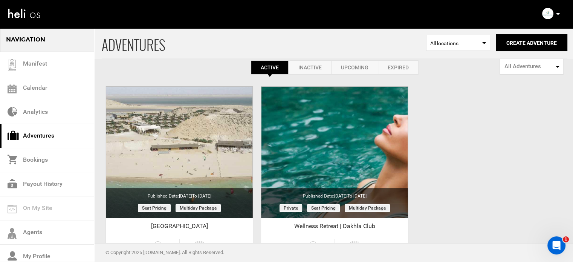
scroll to position [14, 0]
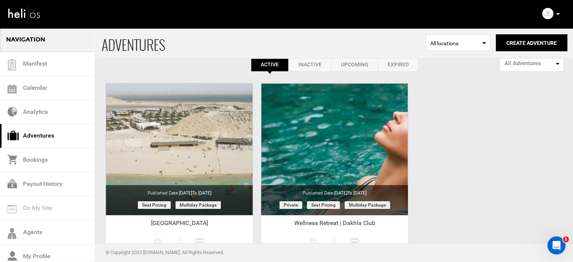
click at [410, 58] on link "Expired" at bounding box center [398, 64] width 41 height 14
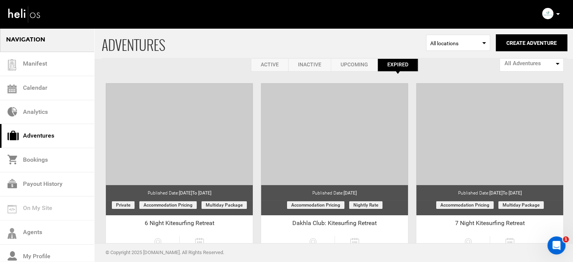
scroll to position [17, 0]
